Goal: Information Seeking & Learning: Learn about a topic

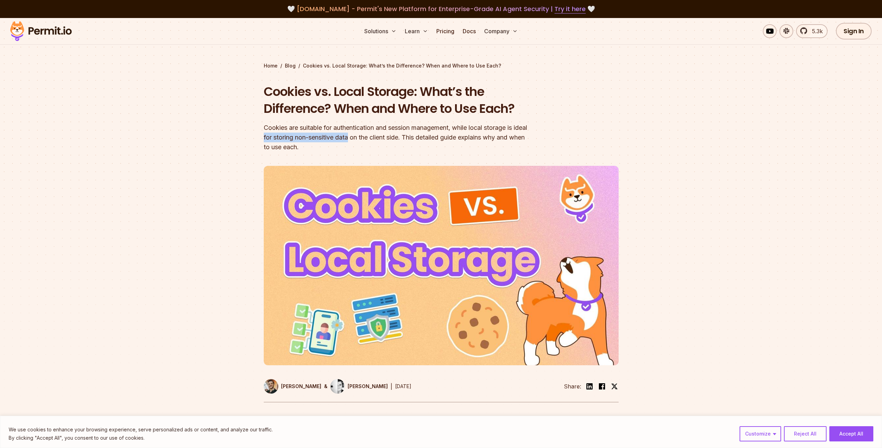
drag, startPoint x: 280, startPoint y: 140, endPoint x: 365, endPoint y: 133, distance: 85.6
click at [365, 133] on div "Cookies are suitable for authentication and session management, while local sto…" at bounding box center [397, 137] width 266 height 29
drag, startPoint x: 423, startPoint y: 137, endPoint x: 423, endPoint y: 146, distance: 9.0
click at [423, 146] on div "Cookies are suitable for authentication and session management, while local sto…" at bounding box center [397, 137] width 266 height 29
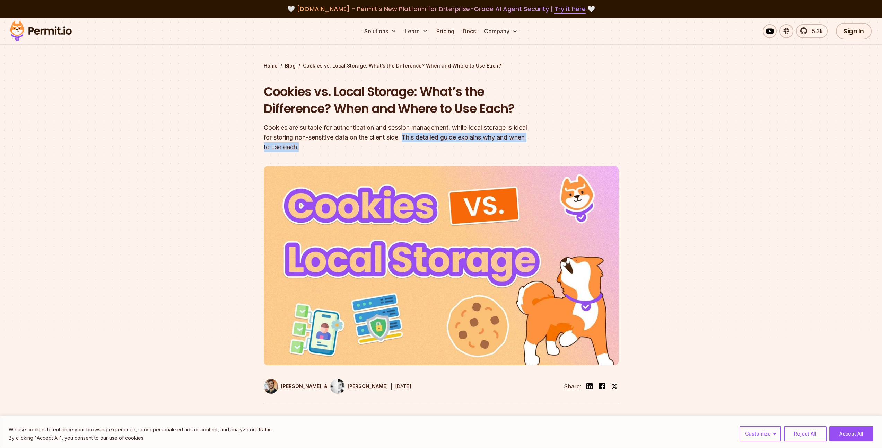
click at [423, 146] on div "Cookies are suitable for authentication and session management, while local sto…" at bounding box center [397, 137] width 266 height 29
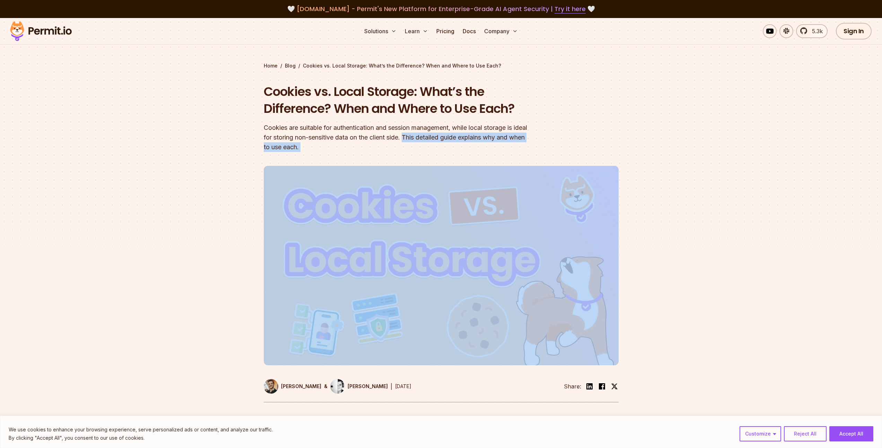
drag, startPoint x: 424, startPoint y: 146, endPoint x: 424, endPoint y: 137, distance: 9.4
click at [424, 137] on div "Cookies are suitable for authentication and session management, while local sto…" at bounding box center [397, 137] width 266 height 29
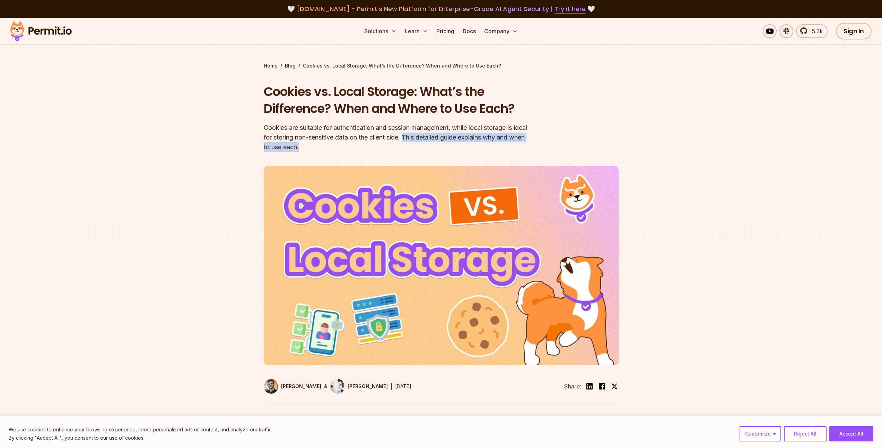
drag, startPoint x: 422, startPoint y: 136, endPoint x: 424, endPoint y: 146, distance: 10.3
click at [424, 146] on div "Cookies are suitable for authentication and session management, while local sto…" at bounding box center [397, 137] width 266 height 29
click at [211, 172] on div at bounding box center [441, 288] width 882 height 261
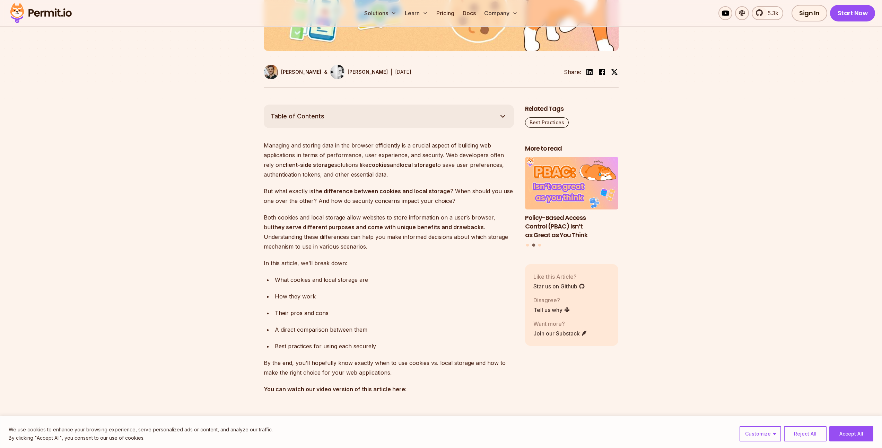
scroll to position [386, 0]
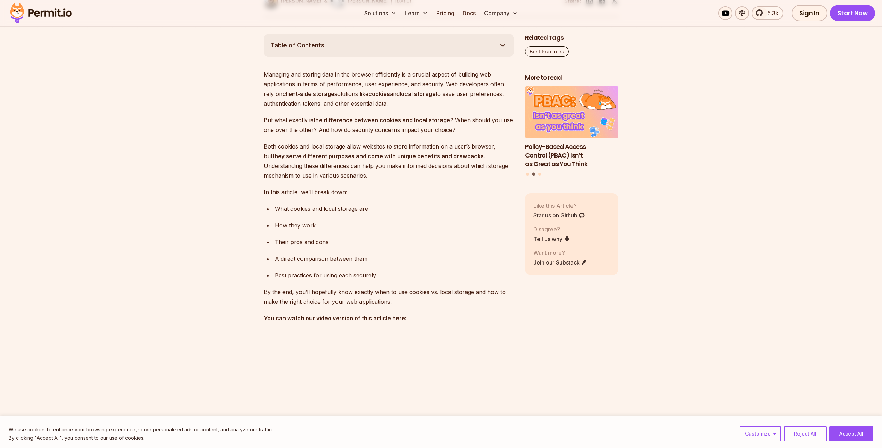
drag, startPoint x: 271, startPoint y: 120, endPoint x: 317, endPoint y: 119, distance: 45.8
click at [317, 119] on p "But what exactly is the difference between cookies and local storage ? When sho…" at bounding box center [389, 124] width 250 height 19
click at [317, 119] on strong "the difference between cookies and local storage" at bounding box center [381, 120] width 137 height 7
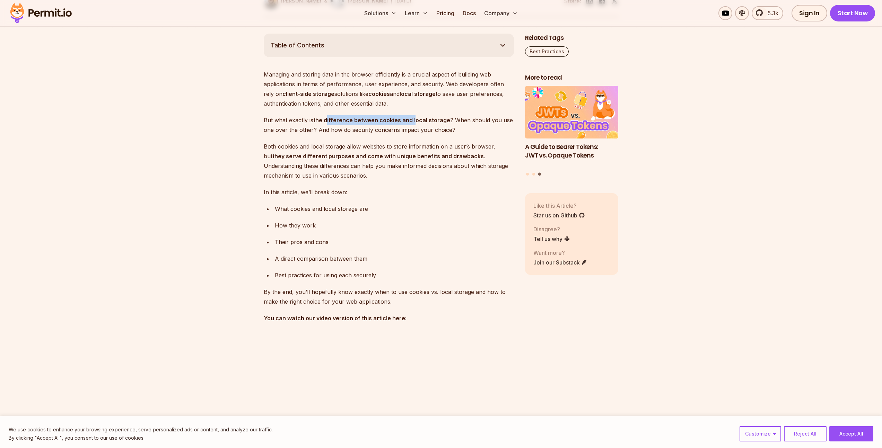
drag, startPoint x: 386, startPoint y: 121, endPoint x: 414, endPoint y: 121, distance: 27.7
click at [414, 121] on strong "the difference between cookies and local storage" at bounding box center [381, 120] width 137 height 7
drag, startPoint x: 267, startPoint y: 146, endPoint x: 373, endPoint y: 148, distance: 105.4
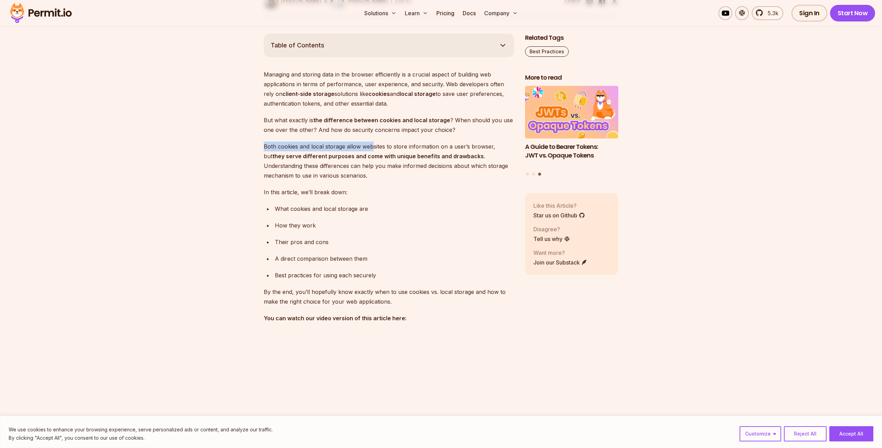
click at [373, 148] on p "Both cookies and local storage allow websites to store information on a user’s …" at bounding box center [389, 161] width 250 height 39
drag, startPoint x: 289, startPoint y: 158, endPoint x: 377, endPoint y: 156, distance: 87.7
click at [377, 156] on strong "they serve different purposes and come with unique benefits and drawbacks" at bounding box center [377, 156] width 211 height 7
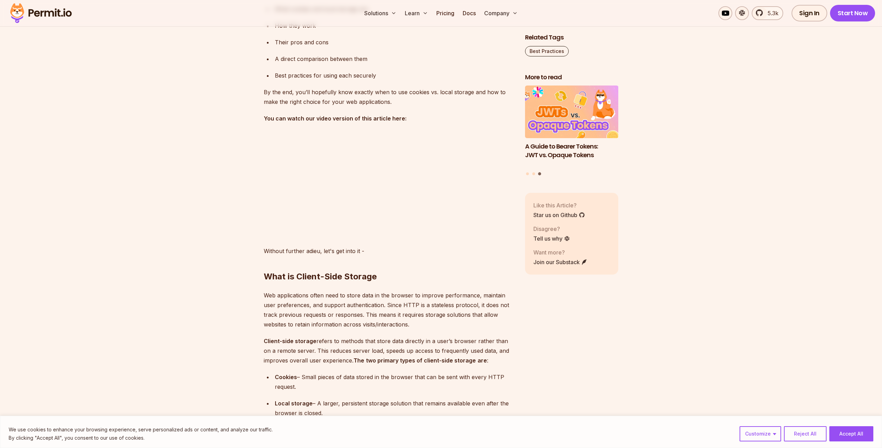
scroll to position [621, 0]
